Goal: Task Accomplishment & Management: Manage account settings

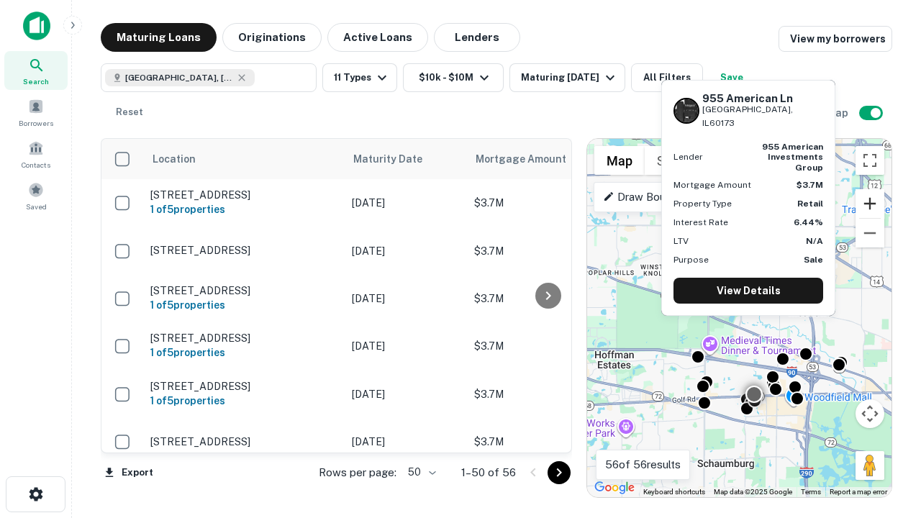
click at [870, 204] on button "Zoom in" at bounding box center [869, 203] width 29 height 29
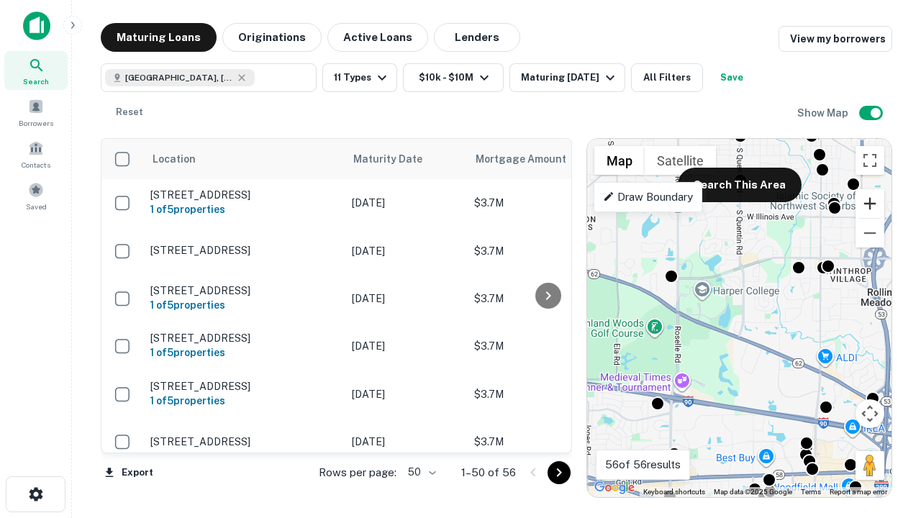
click at [870, 204] on button "Zoom in" at bounding box center [869, 203] width 29 height 29
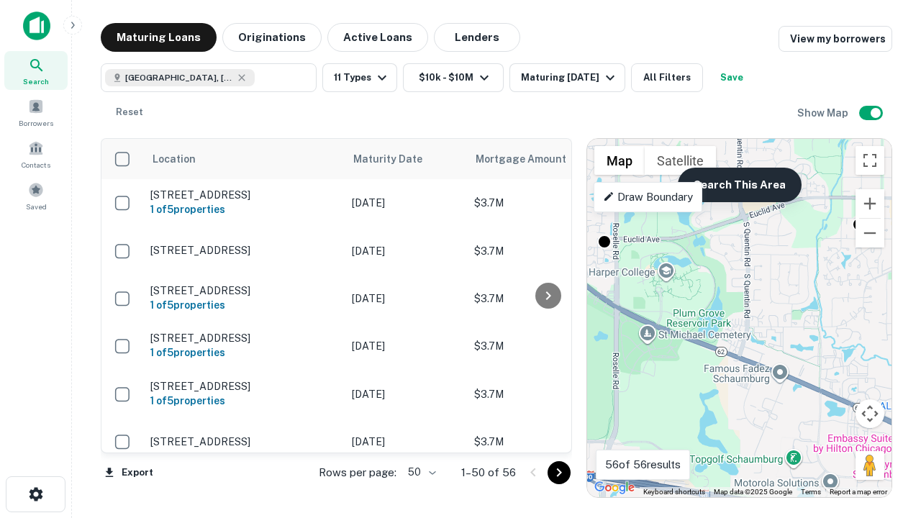
click at [739, 185] on button "Search This Area" at bounding box center [740, 185] width 124 height 35
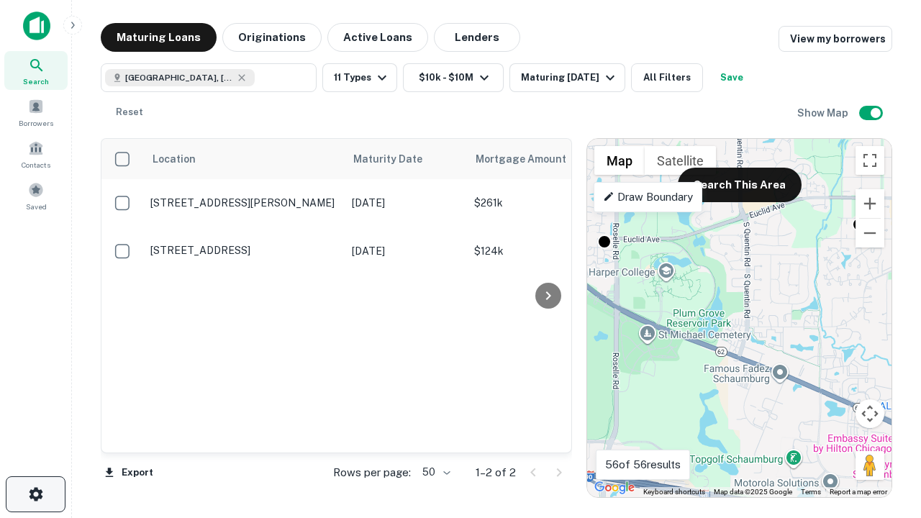
click at [35, 494] on icon "button" at bounding box center [35, 494] width 17 height 17
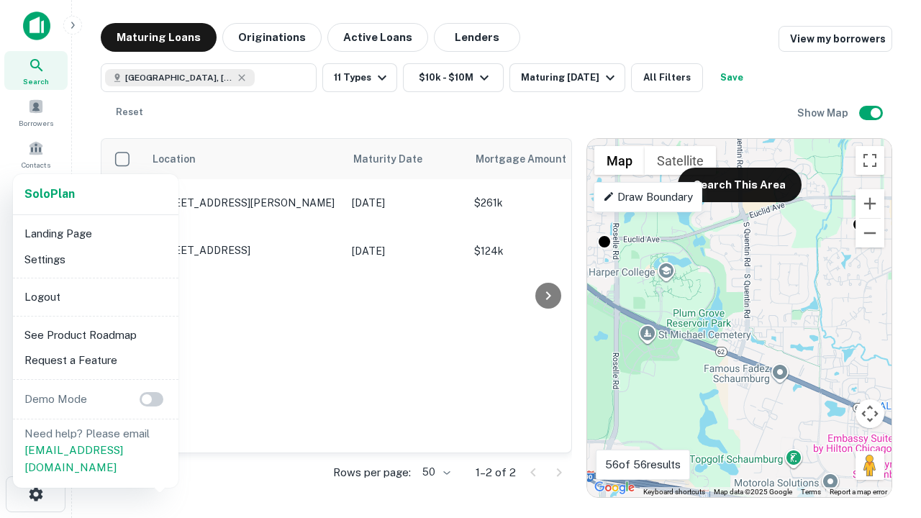
click at [95, 296] on li "Logout" at bounding box center [96, 297] width 154 height 26
